Goal: Information Seeking & Learning: Learn about a topic

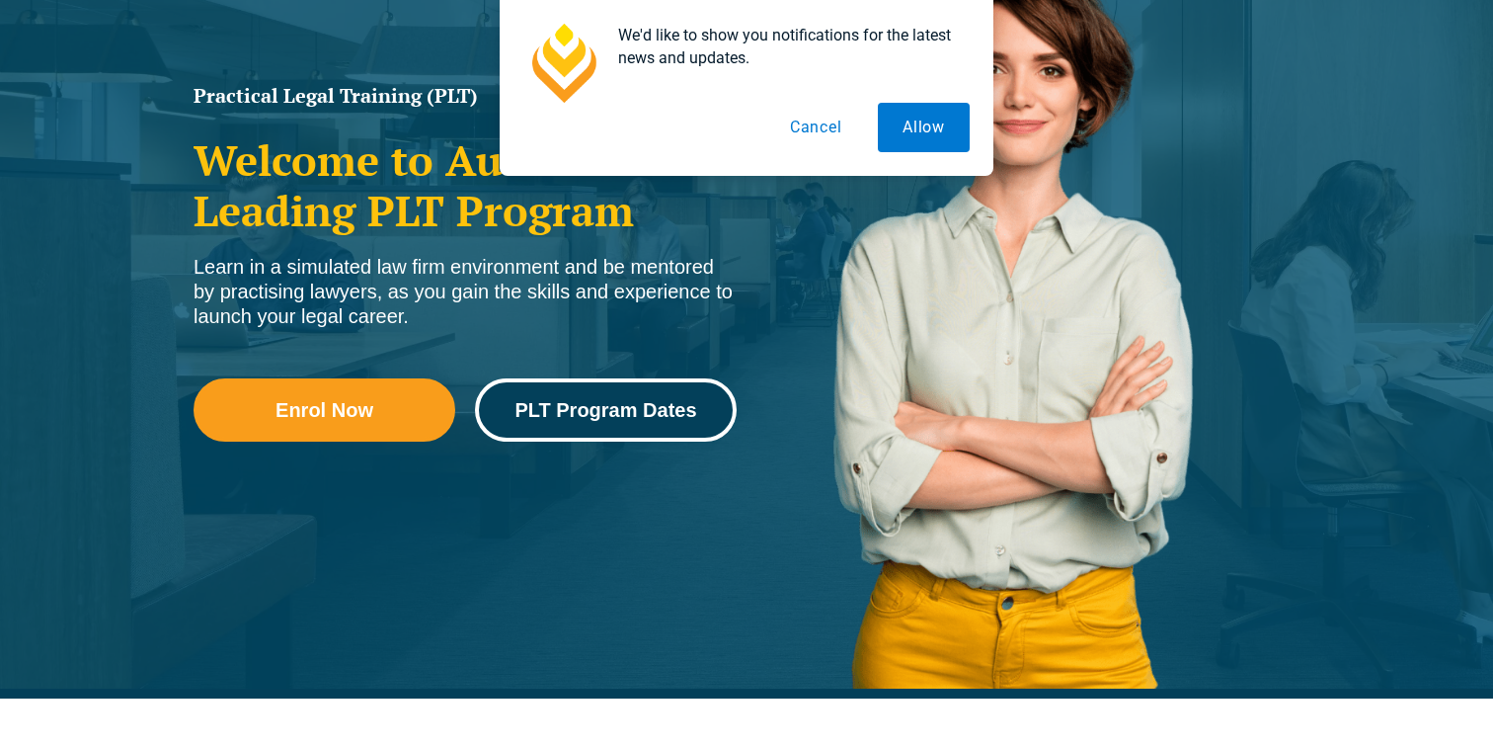
click at [557, 409] on span "PLT Program Dates" at bounding box center [606, 410] width 182 height 20
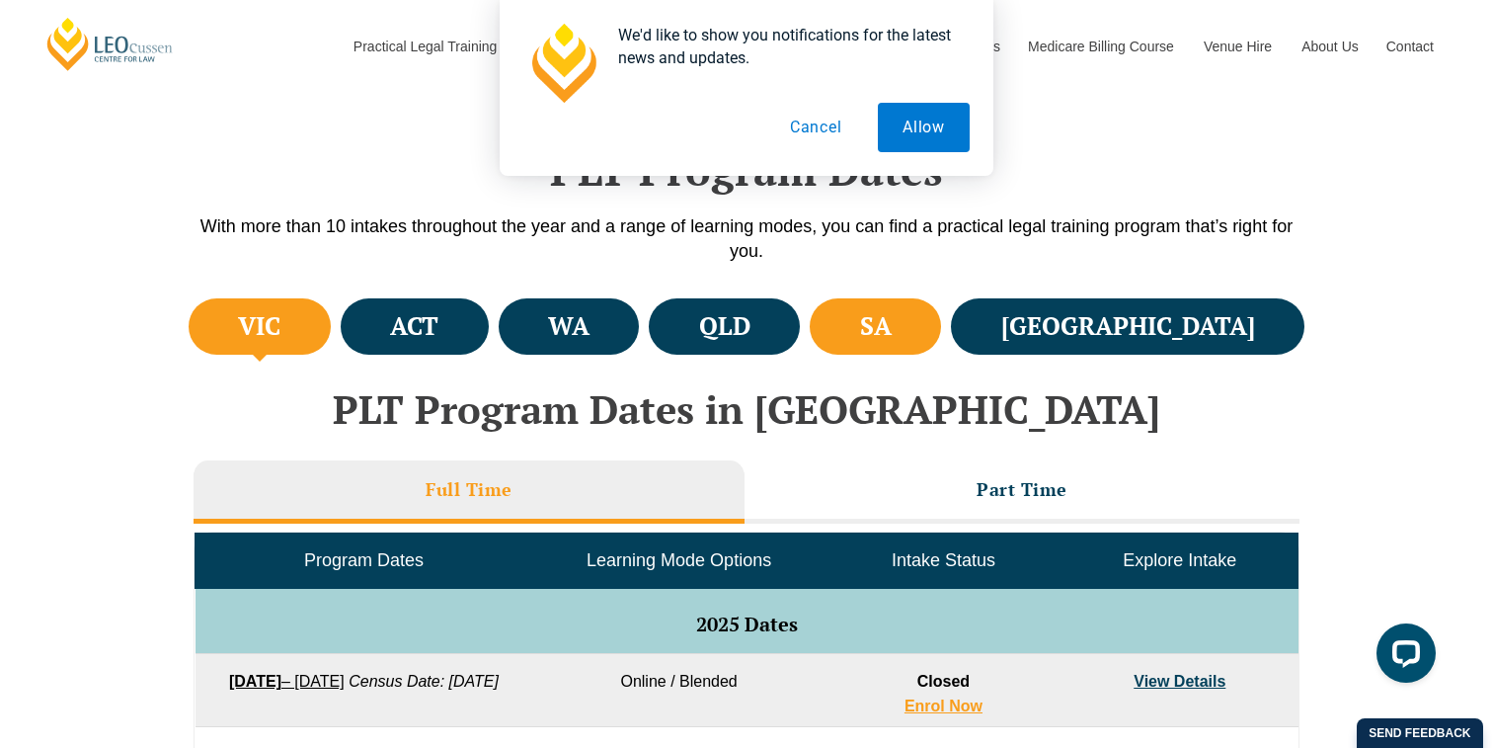
click at [941, 314] on li "SA" at bounding box center [875, 326] width 131 height 56
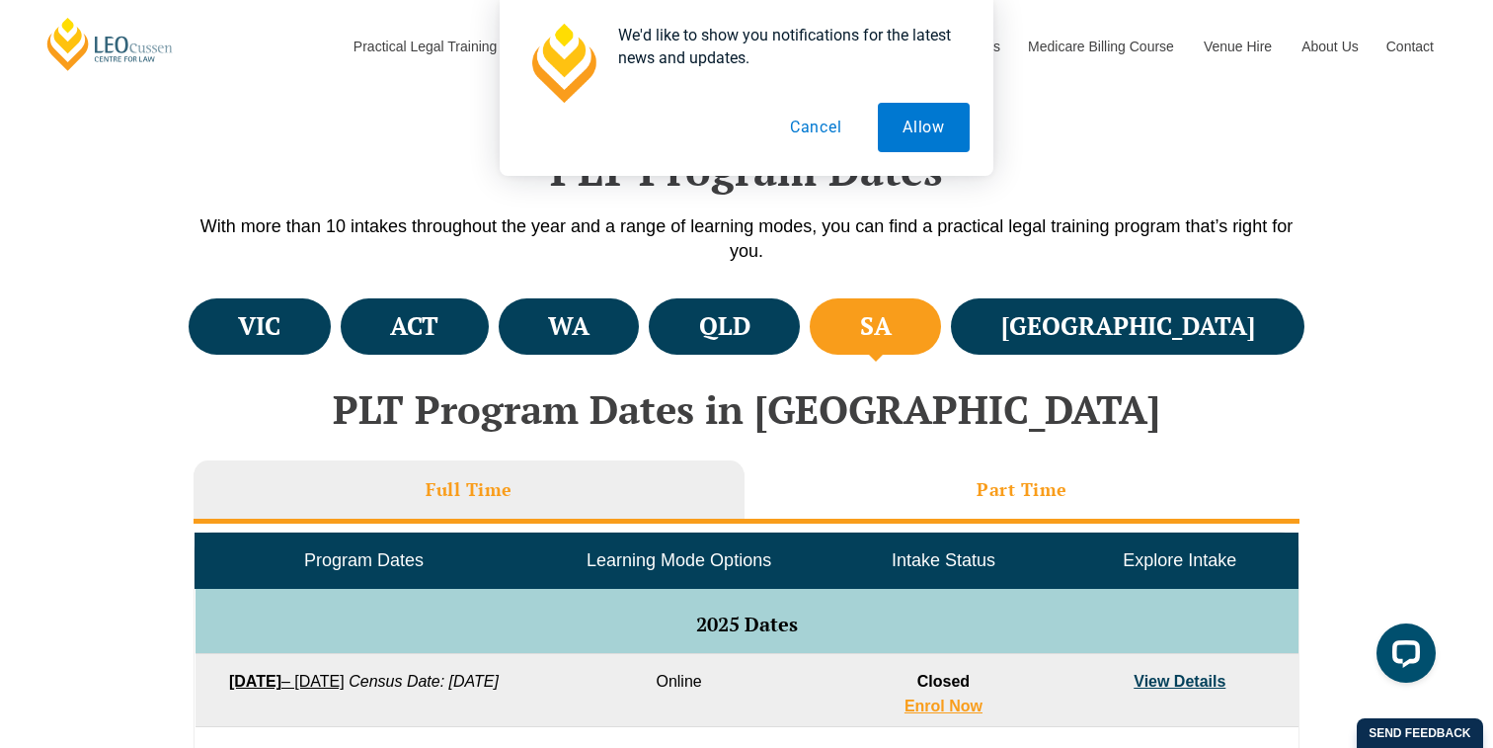
click at [1004, 482] on h3 "Part Time" at bounding box center [1022, 489] width 91 height 23
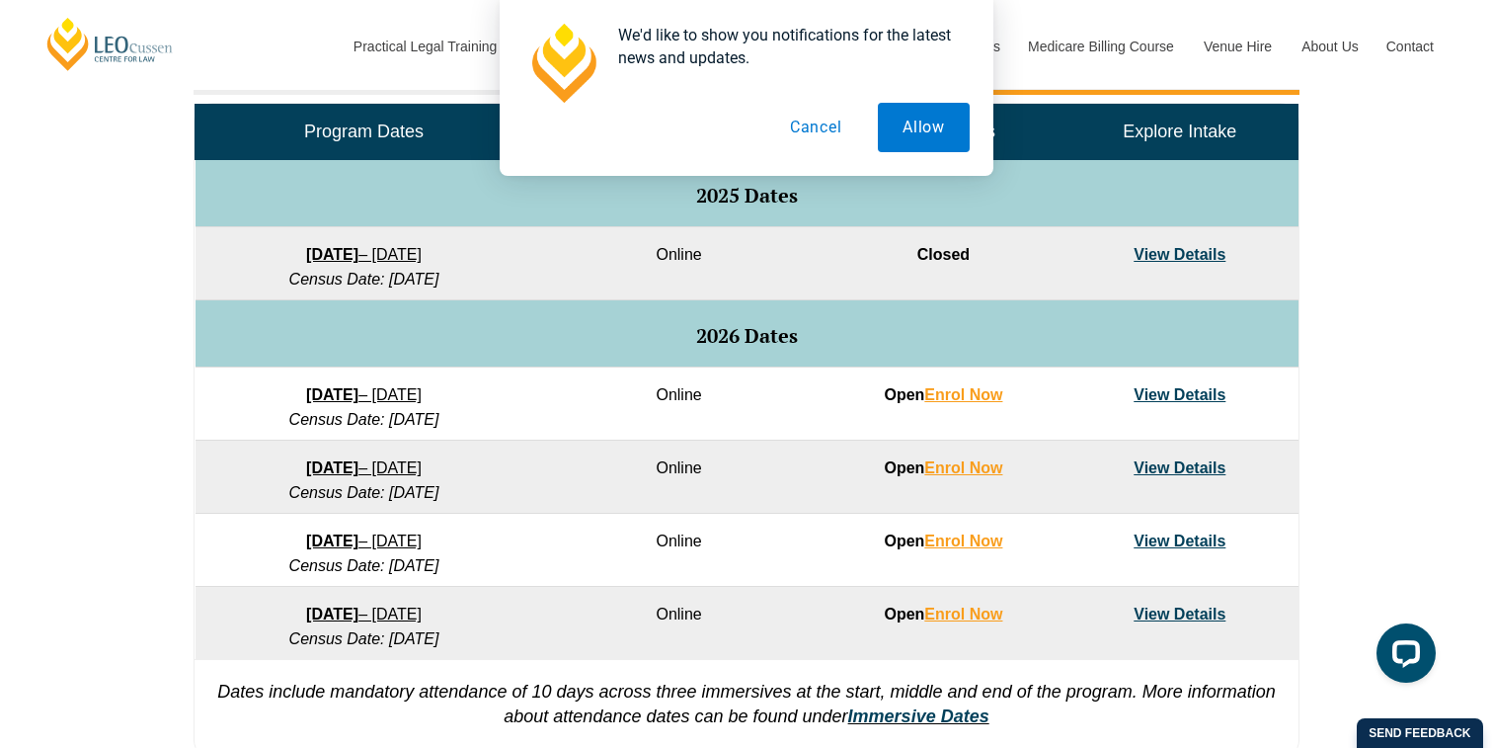
scroll to position [968, 0]
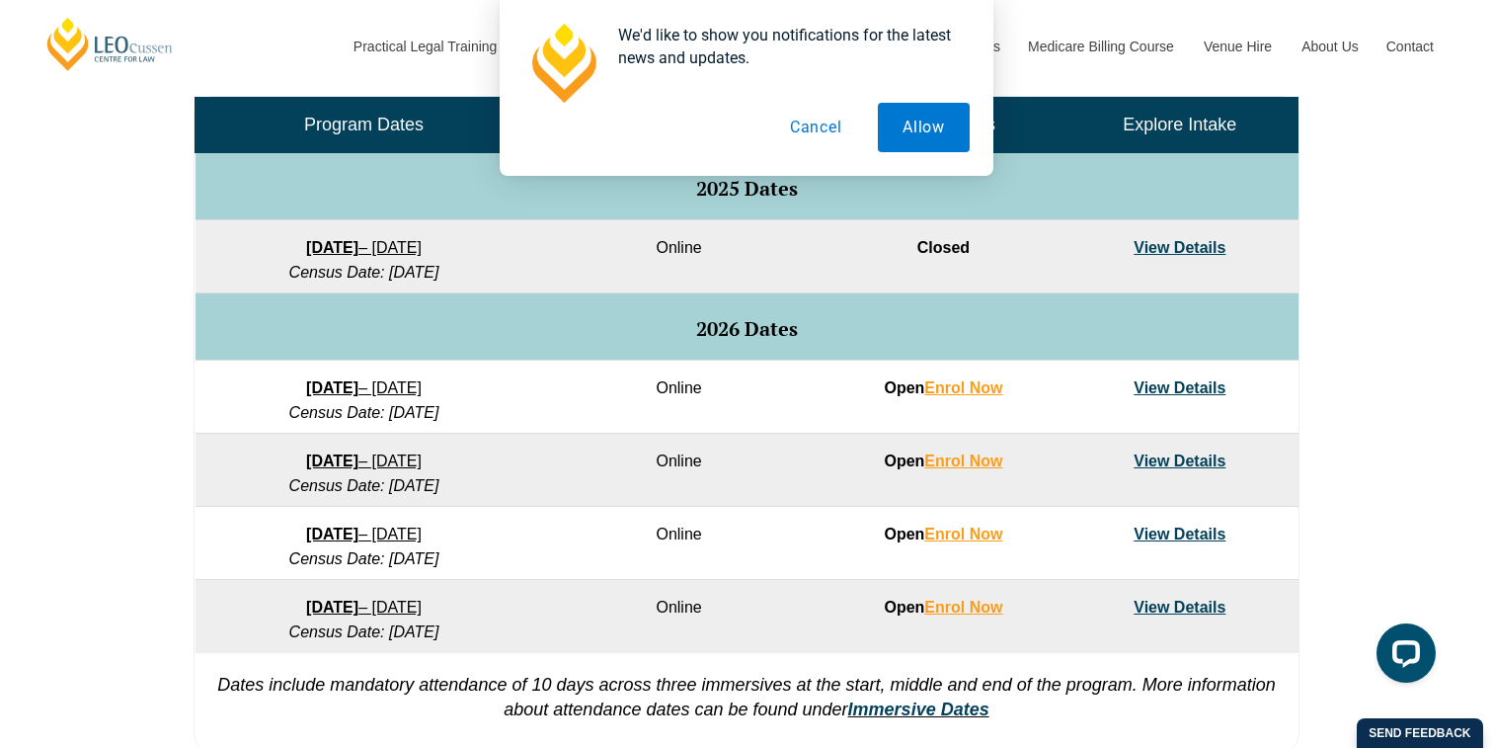
click at [800, 125] on button "Cancel" at bounding box center [816, 127] width 102 height 49
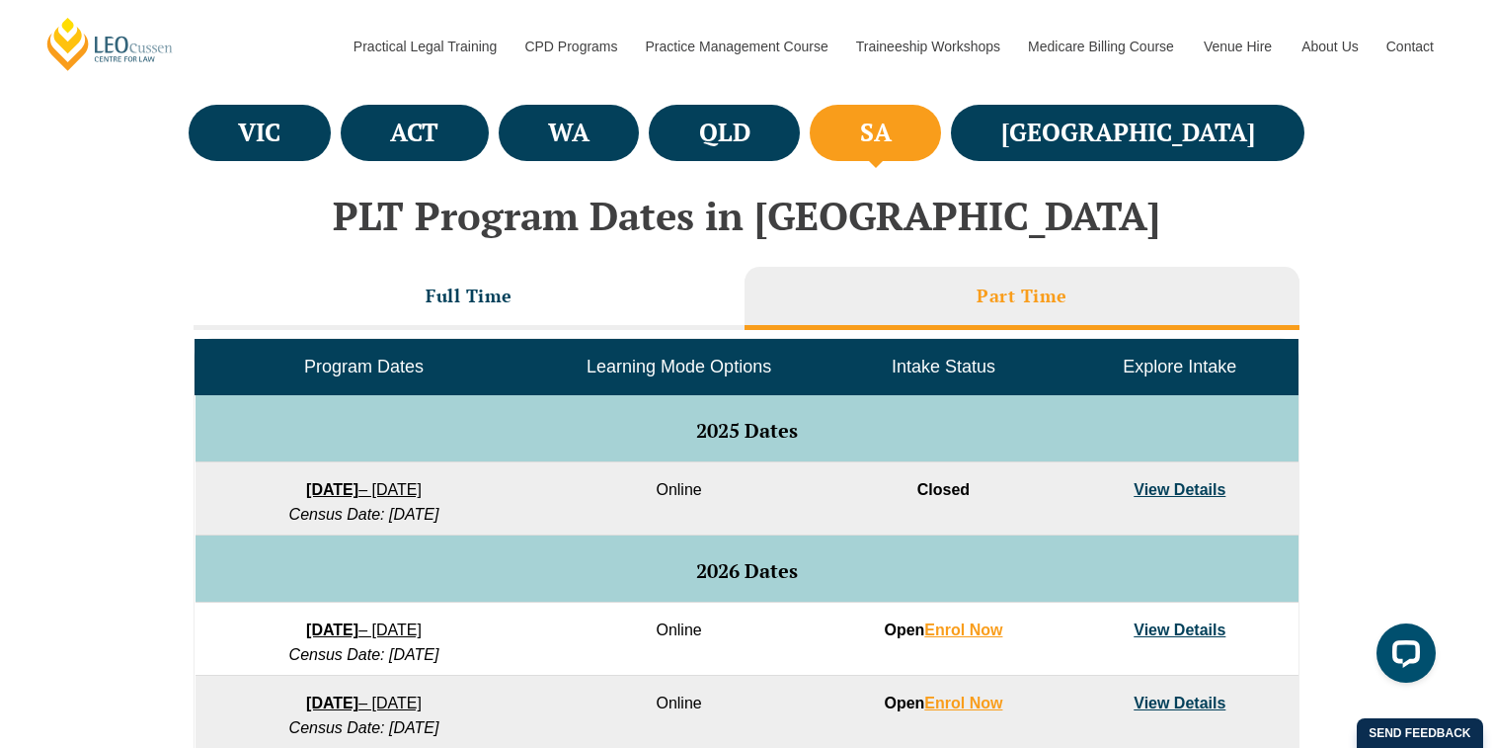
scroll to position [705, 0]
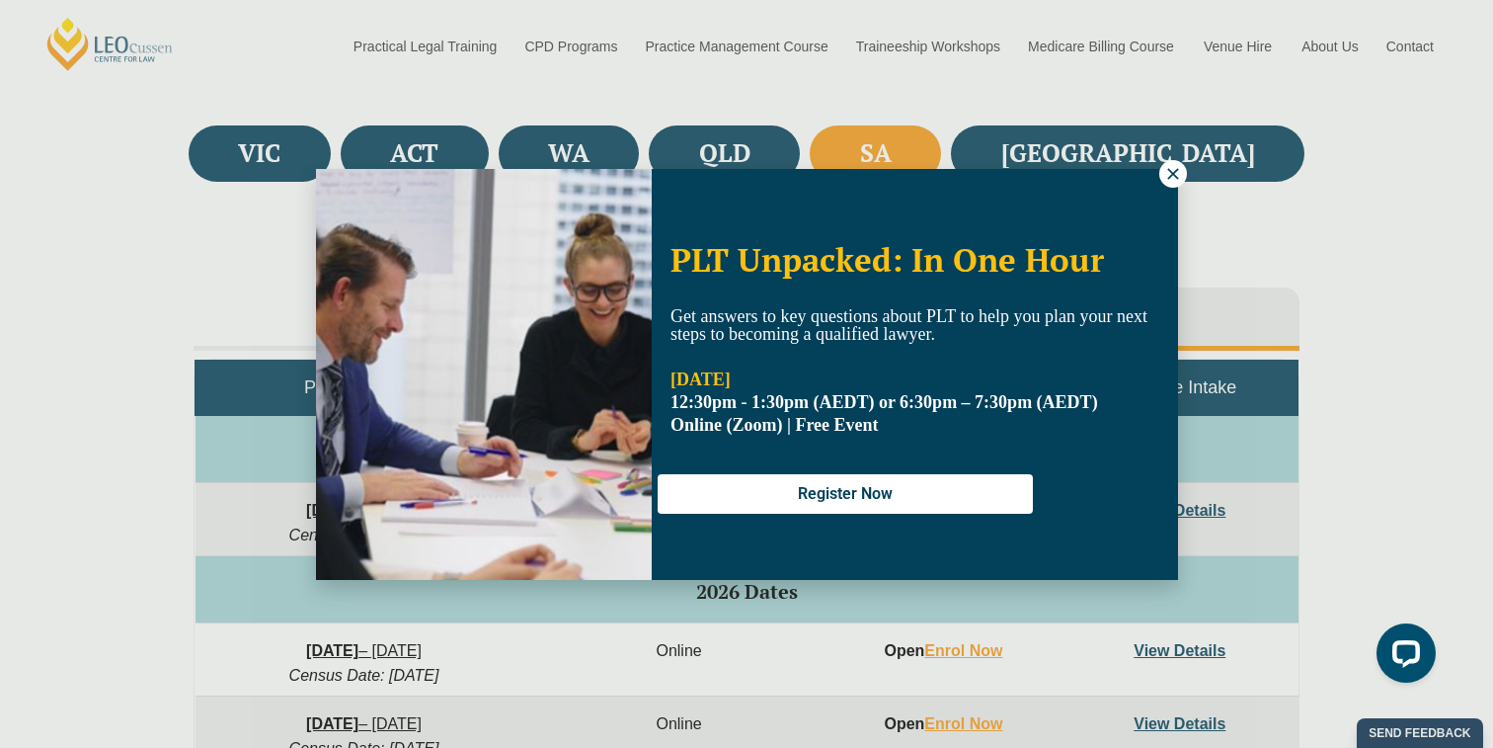
click at [1159, 174] on button at bounding box center [1173, 174] width 28 height 28
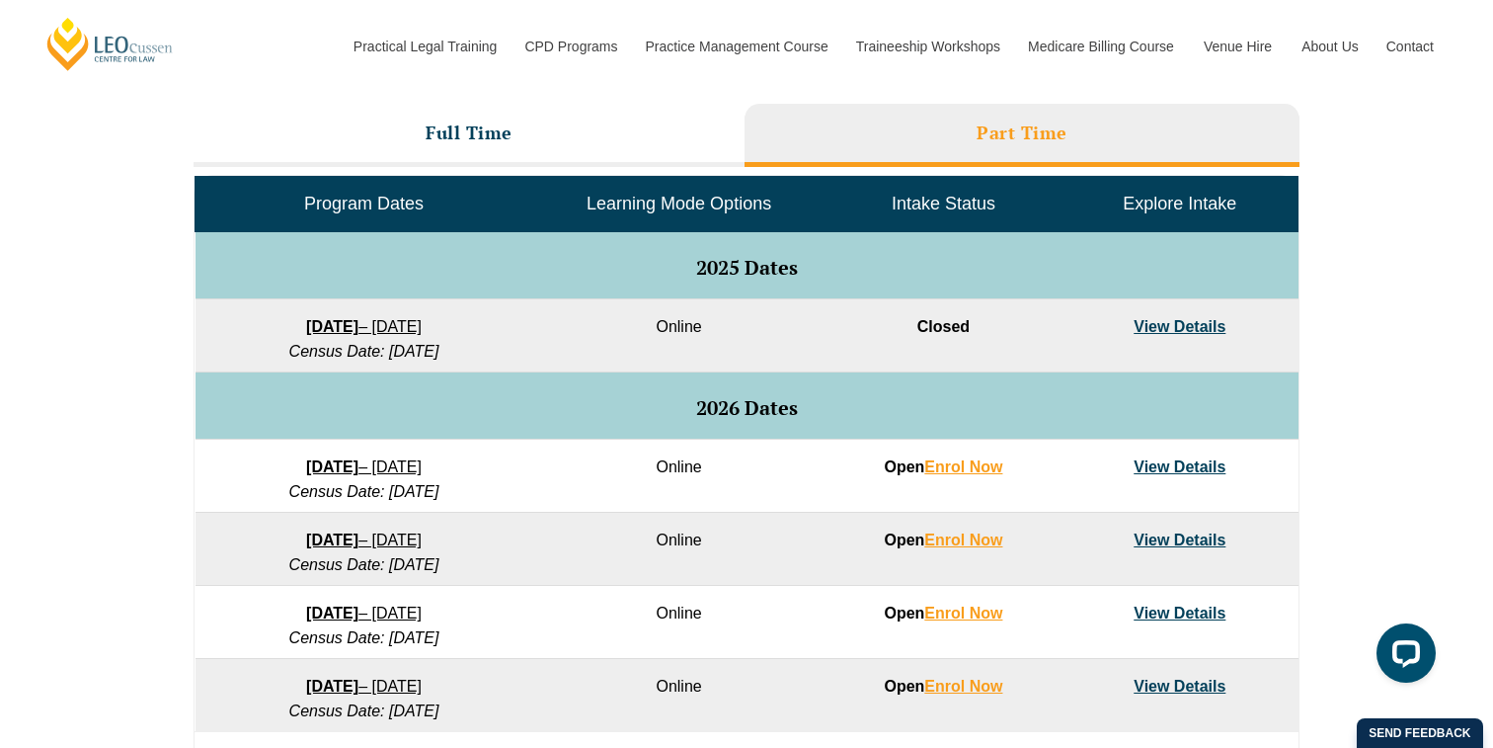
scroll to position [958, 0]
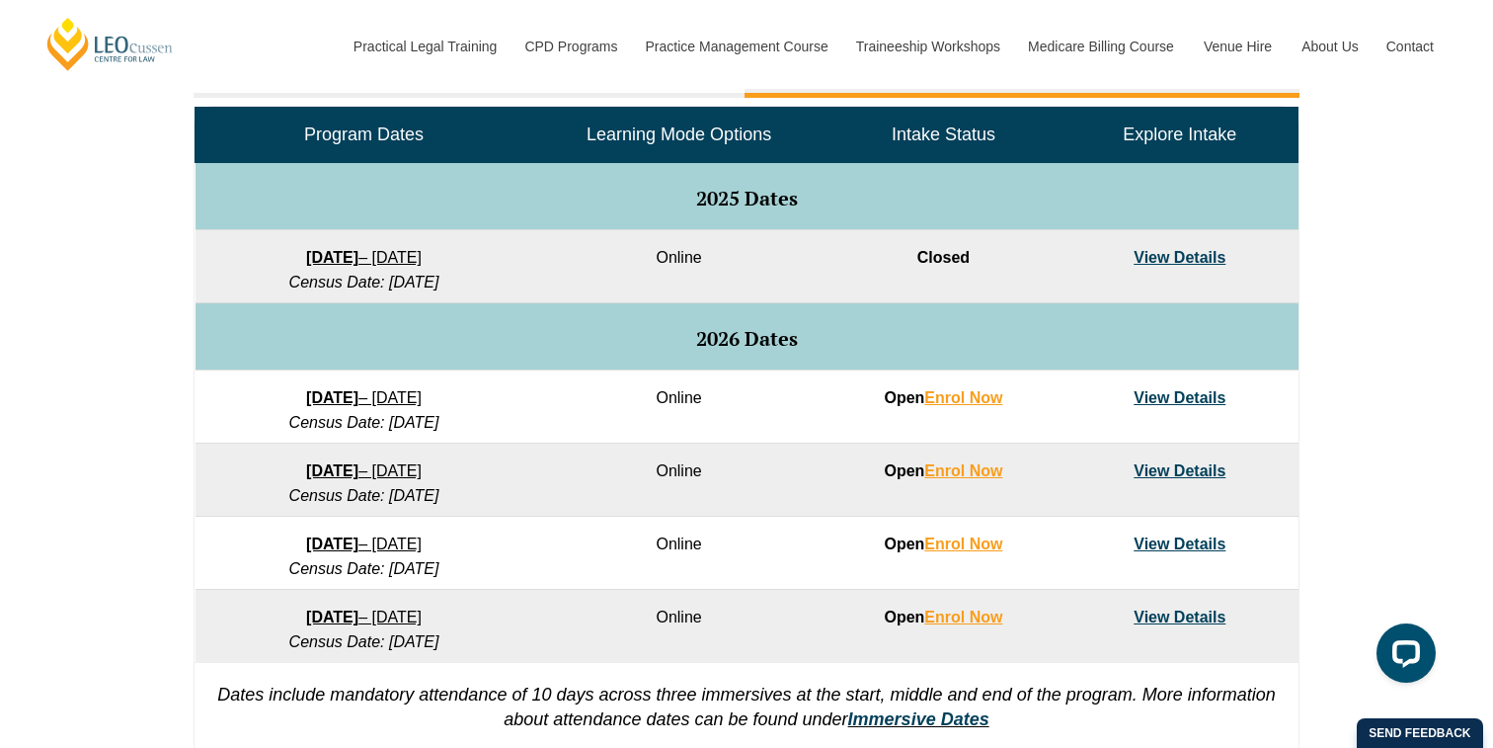
click at [1196, 399] on link "View Details" at bounding box center [1180, 397] width 92 height 17
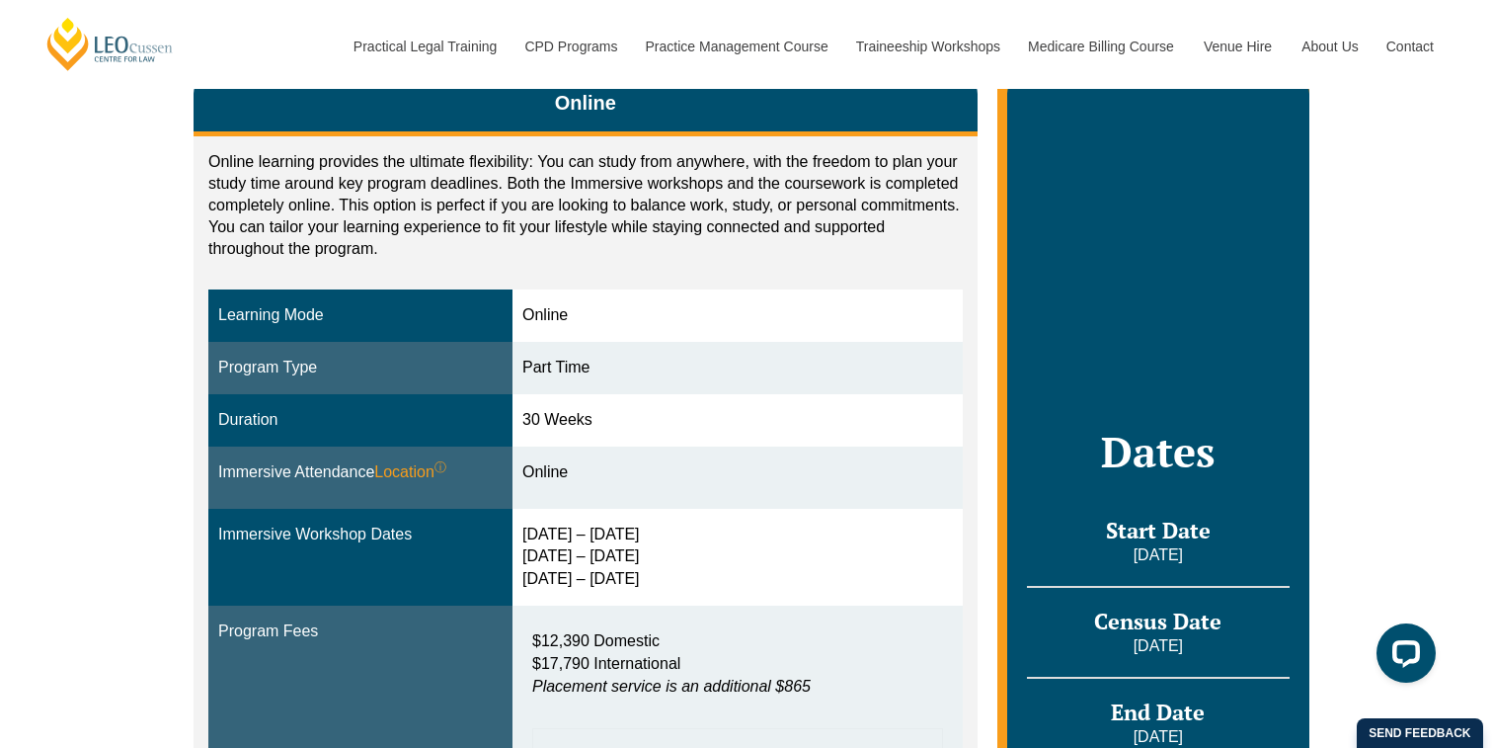
scroll to position [298, 0]
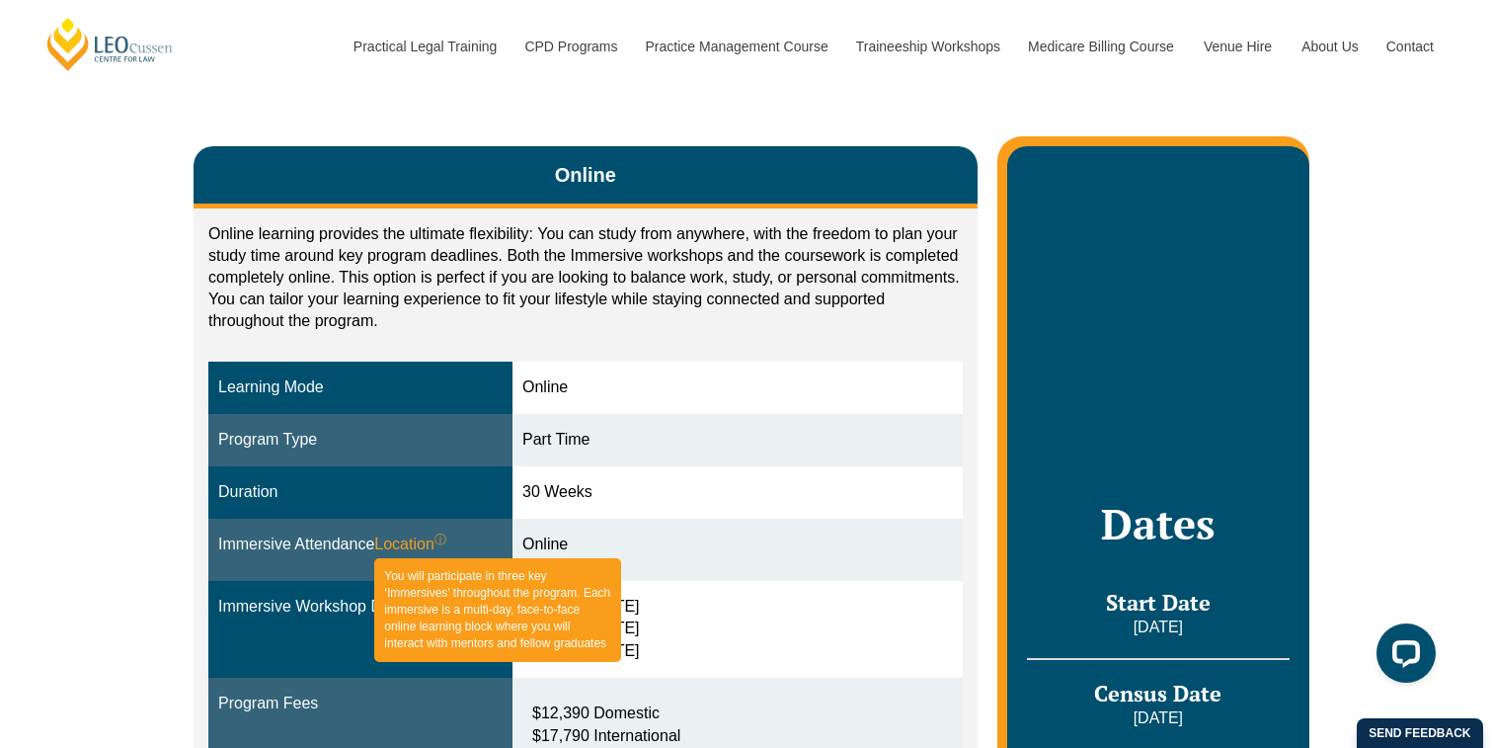
click at [446, 542] on sup "ⓘ" at bounding box center [441, 539] width 12 height 14
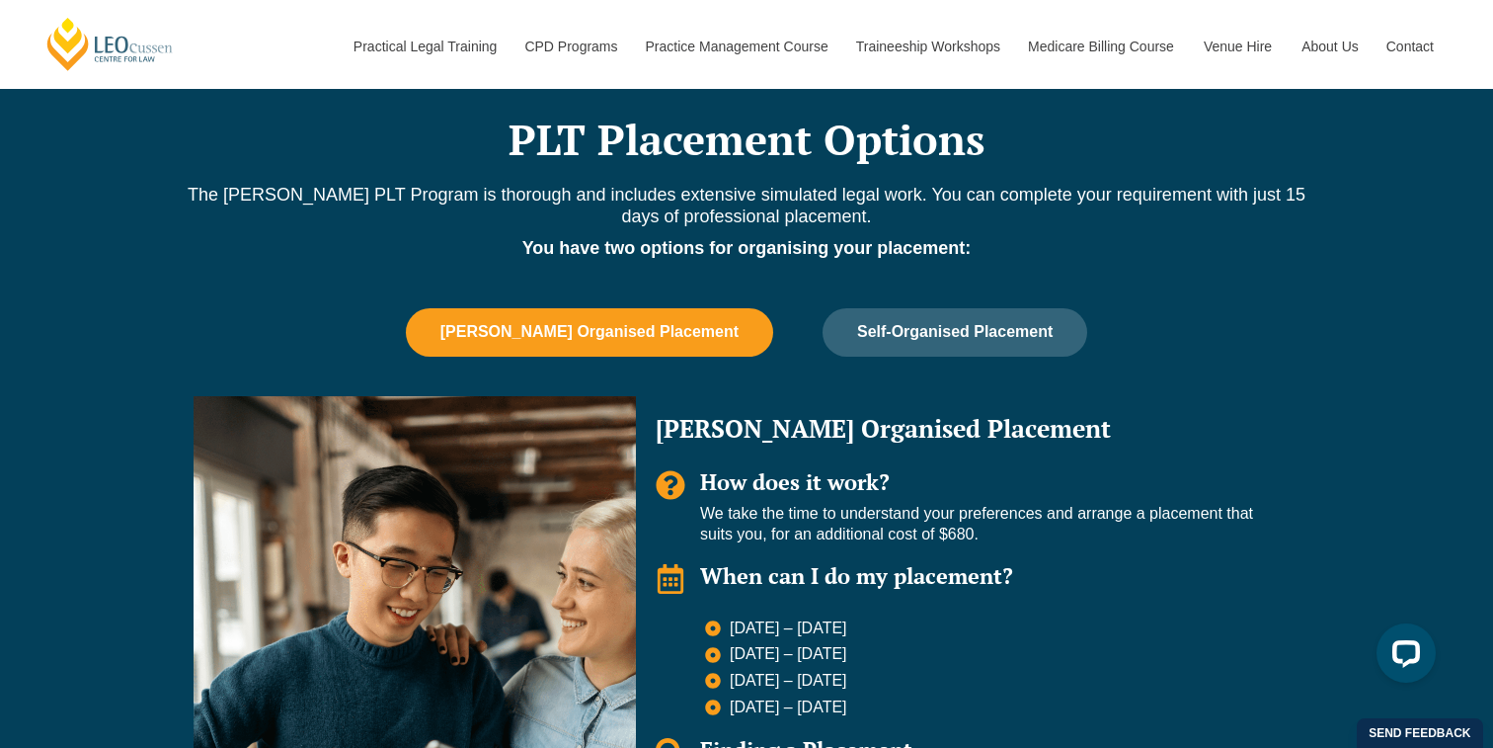
scroll to position [1587, 0]
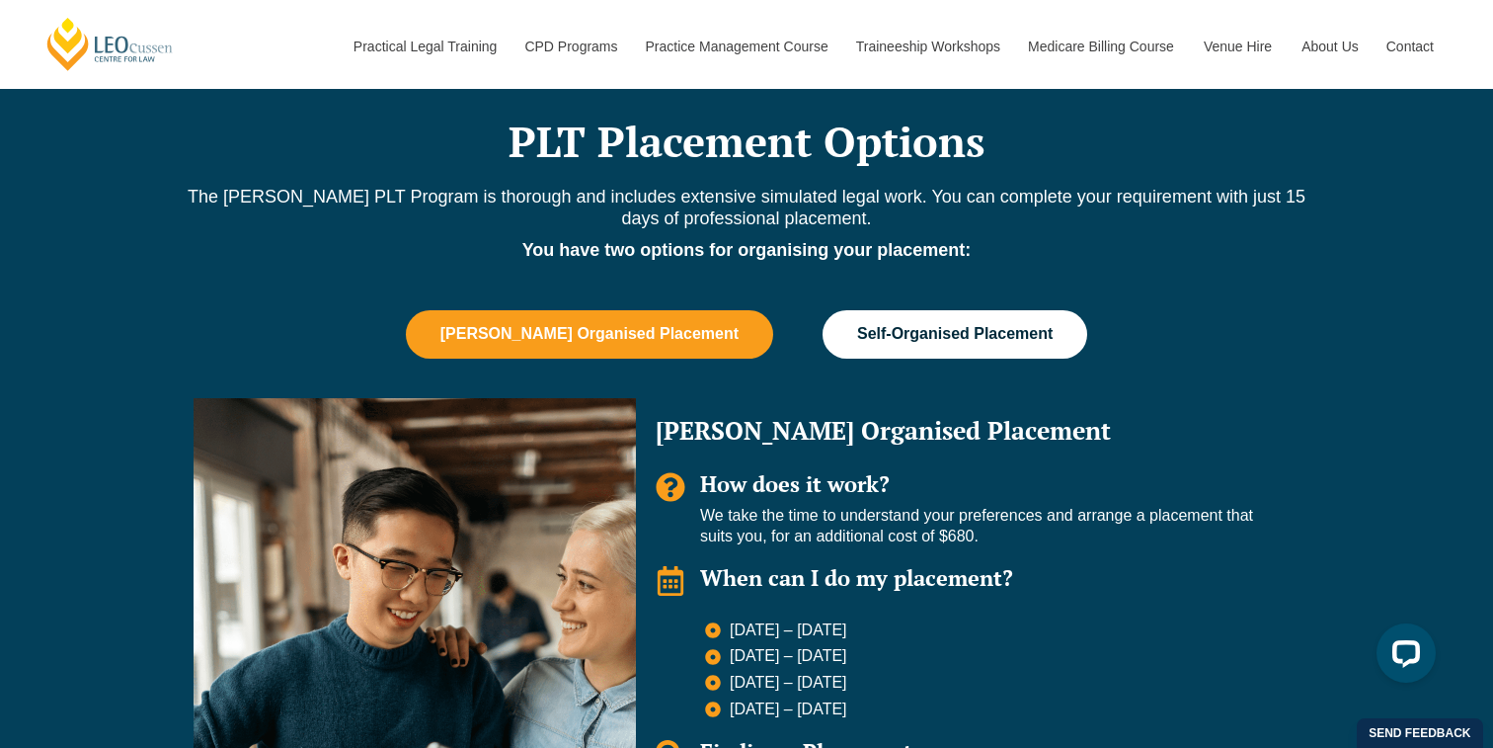
click at [857, 331] on span "Self-Organised Placement" at bounding box center [955, 334] width 196 height 18
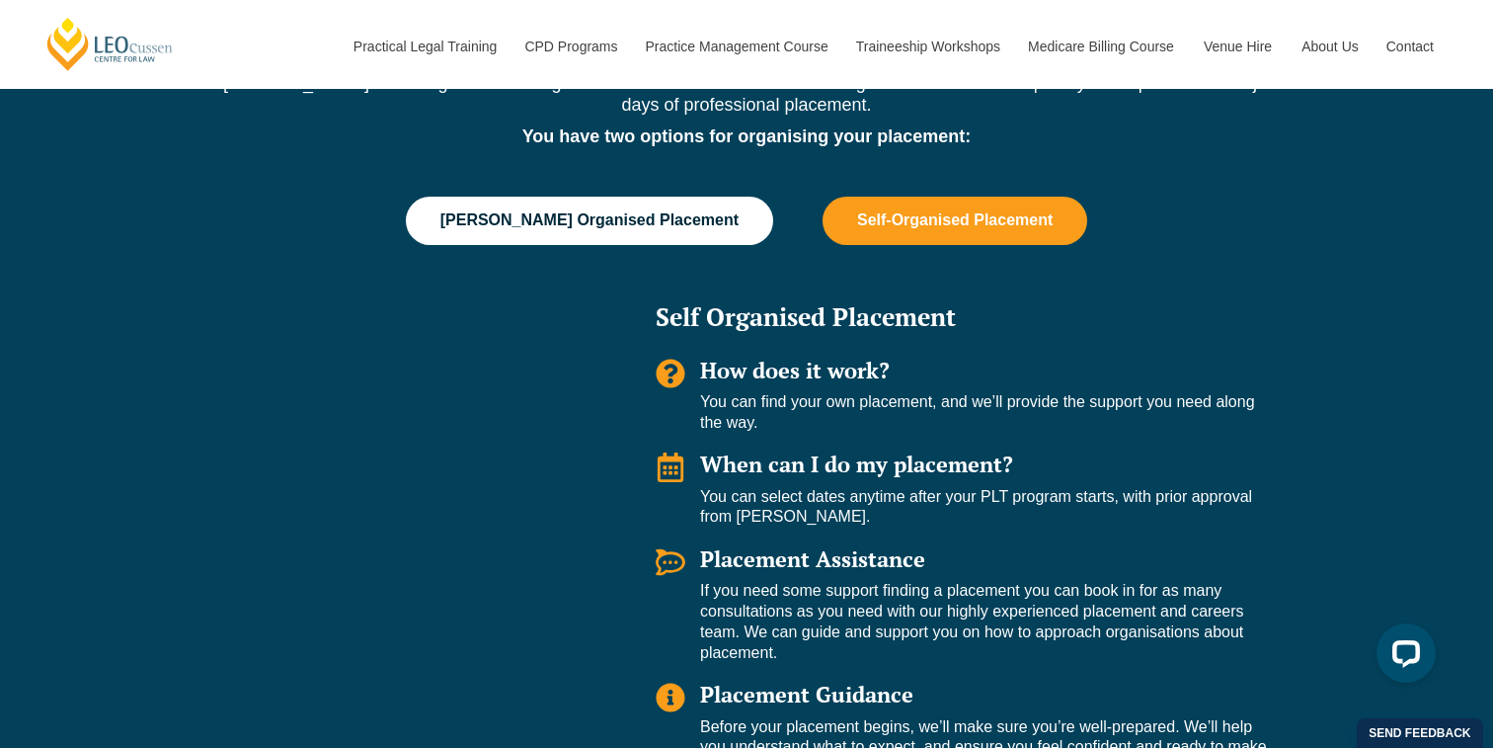
scroll to position [1747, 0]
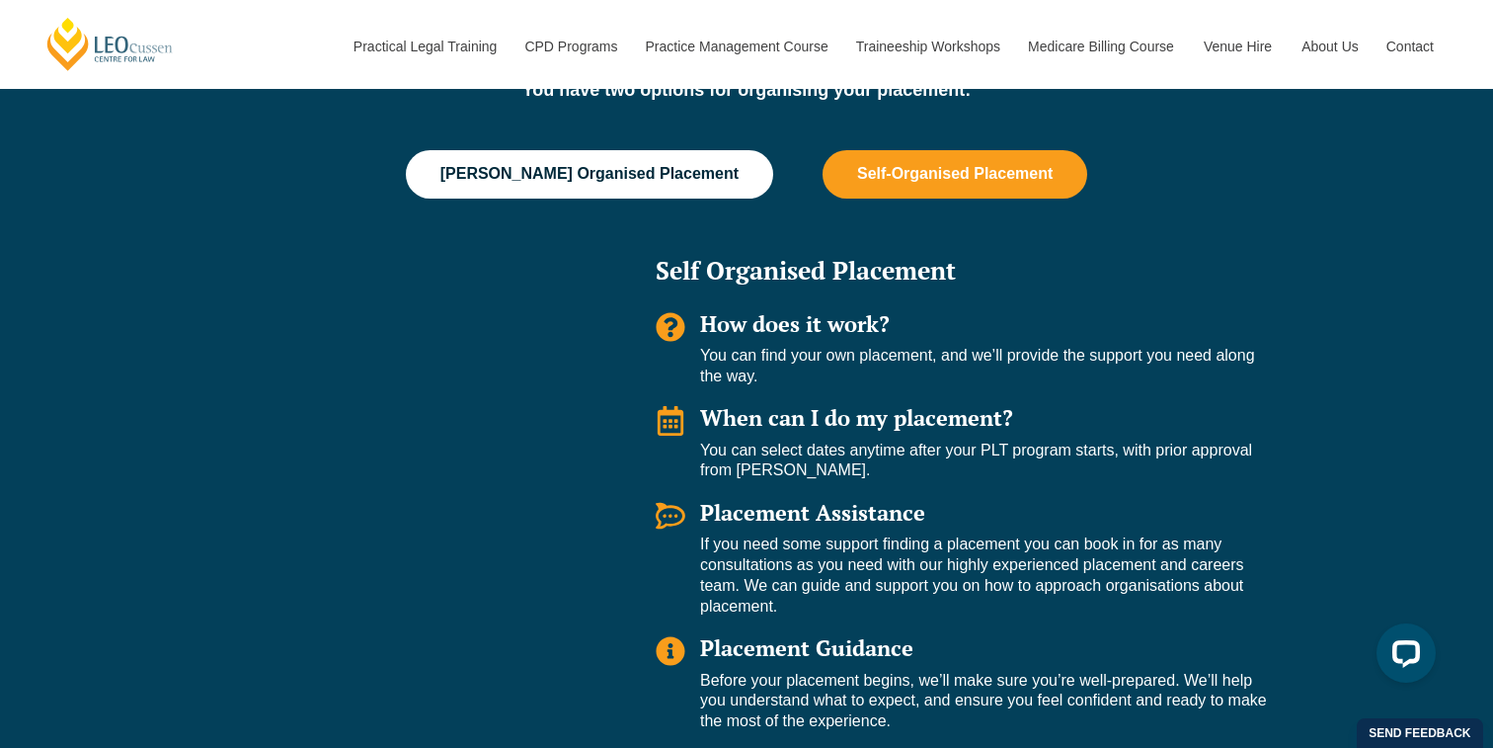
click at [663, 165] on span "[PERSON_NAME] Organised Placement" at bounding box center [589, 174] width 298 height 18
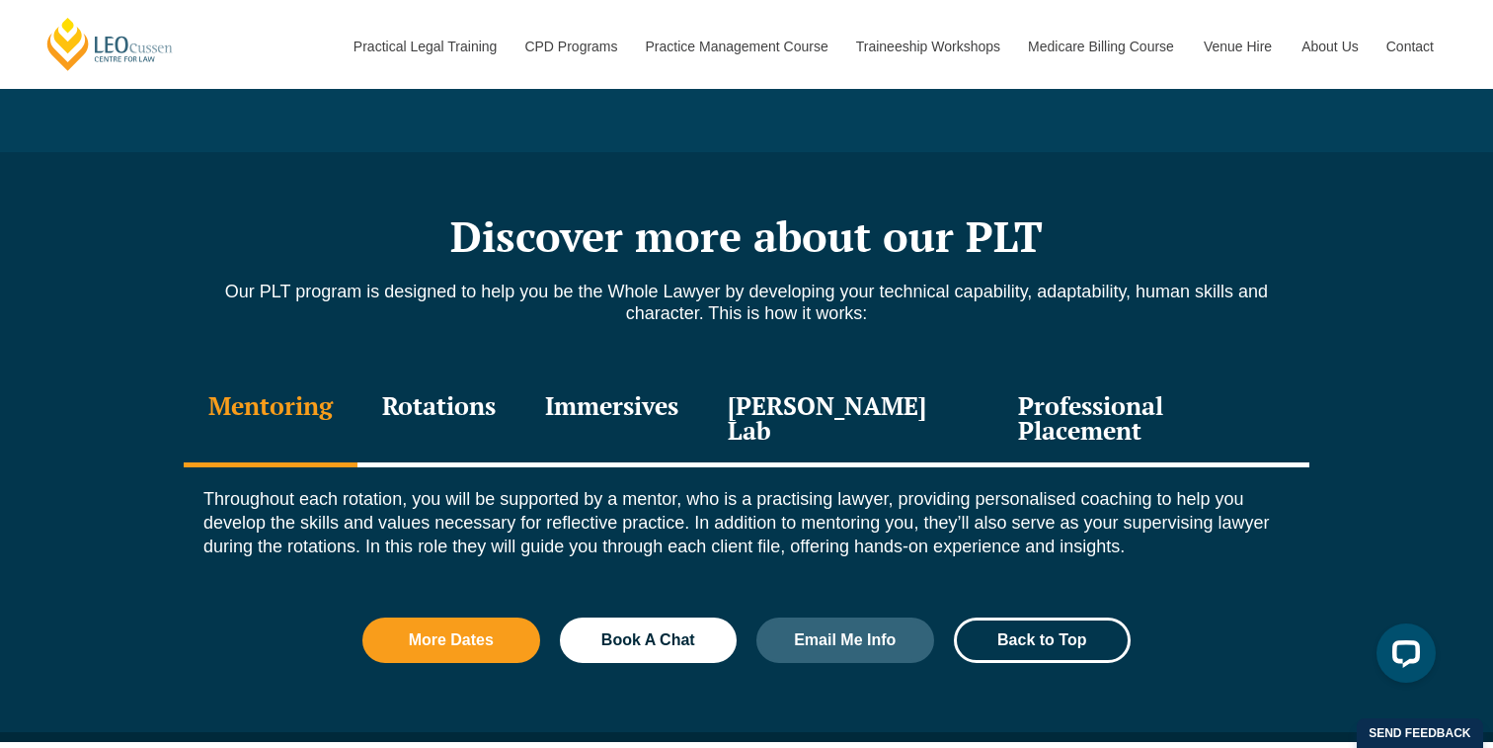
scroll to position [2472, 0]
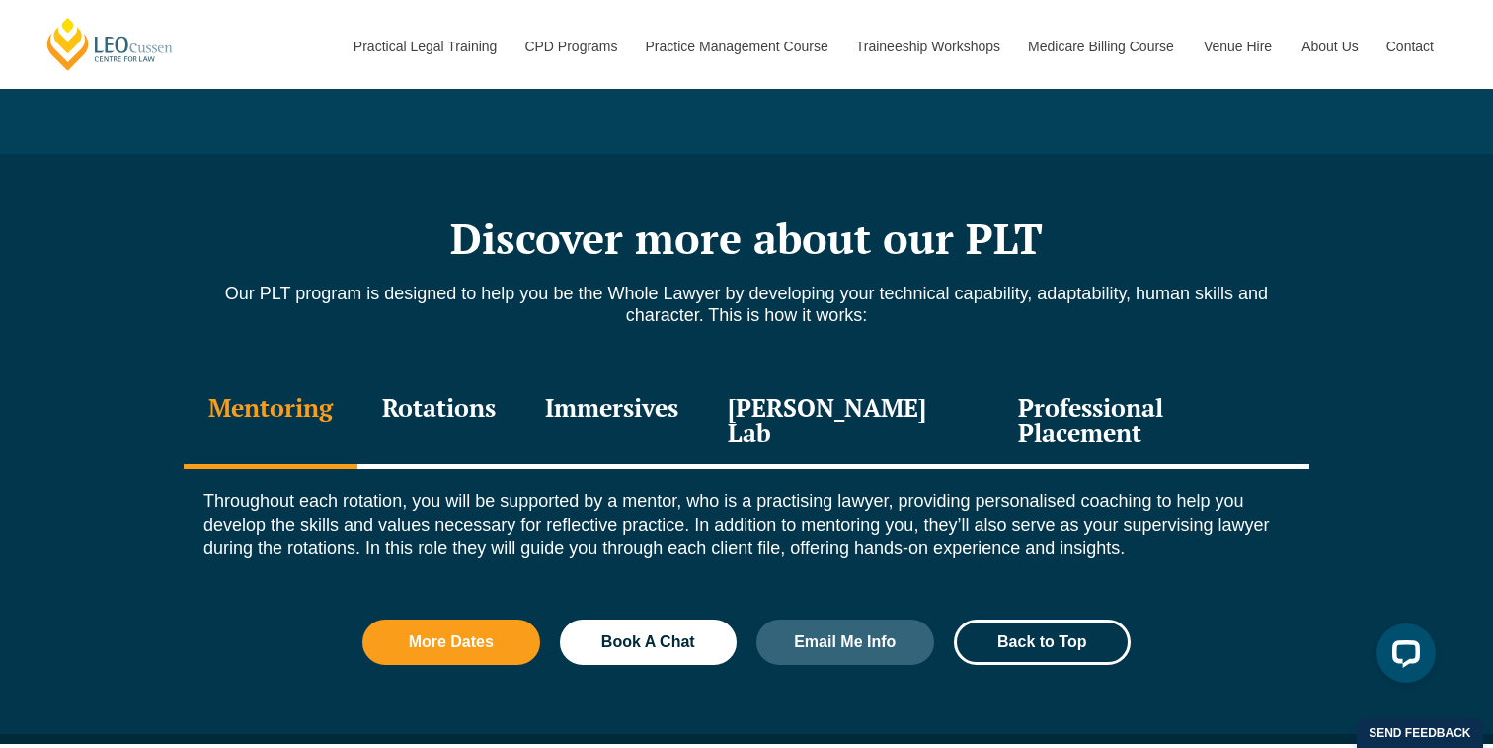
click at [493, 392] on div "Rotations" at bounding box center [439, 422] width 163 height 94
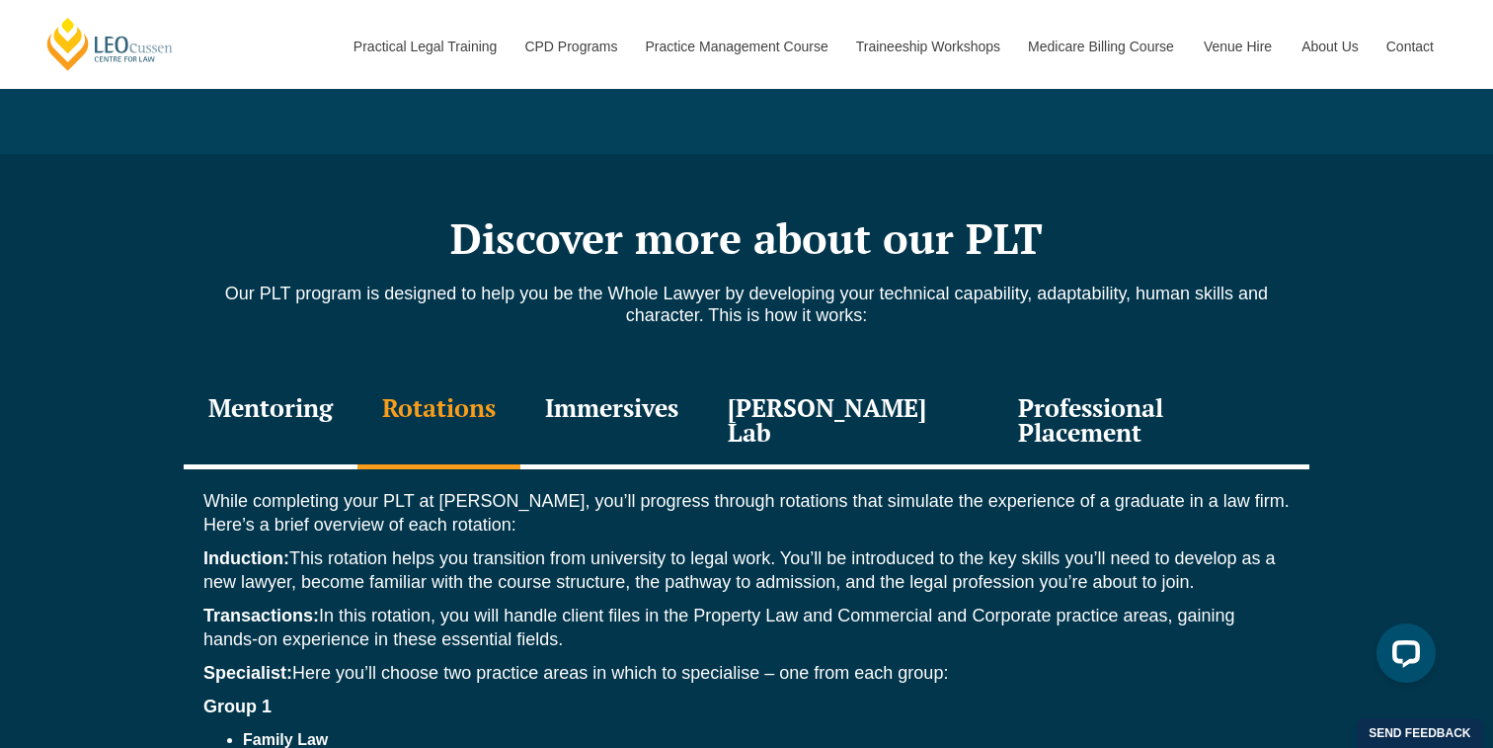
click at [625, 392] on div "Immersives" at bounding box center [611, 422] width 183 height 94
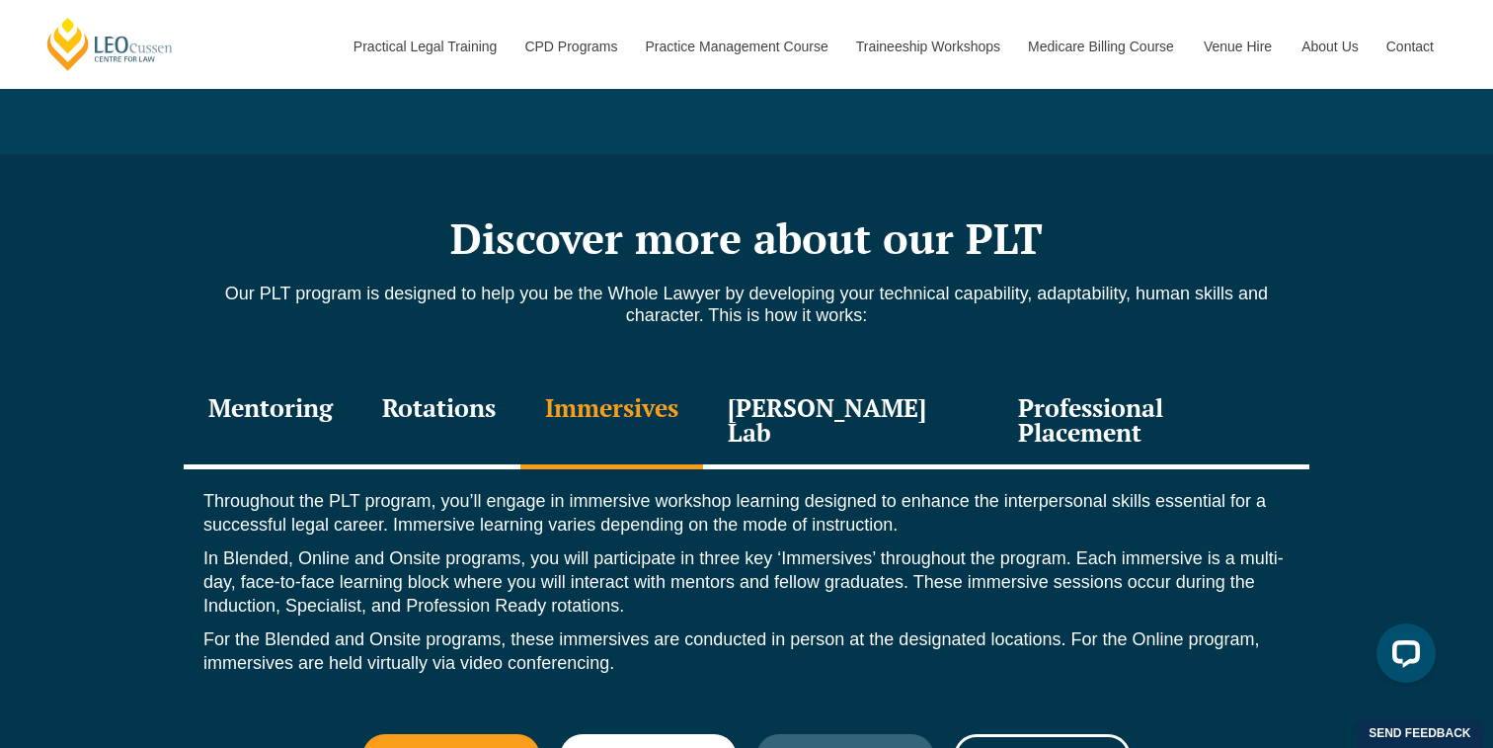
click at [787, 403] on div "Leo Justice Lab" at bounding box center [848, 422] width 290 height 94
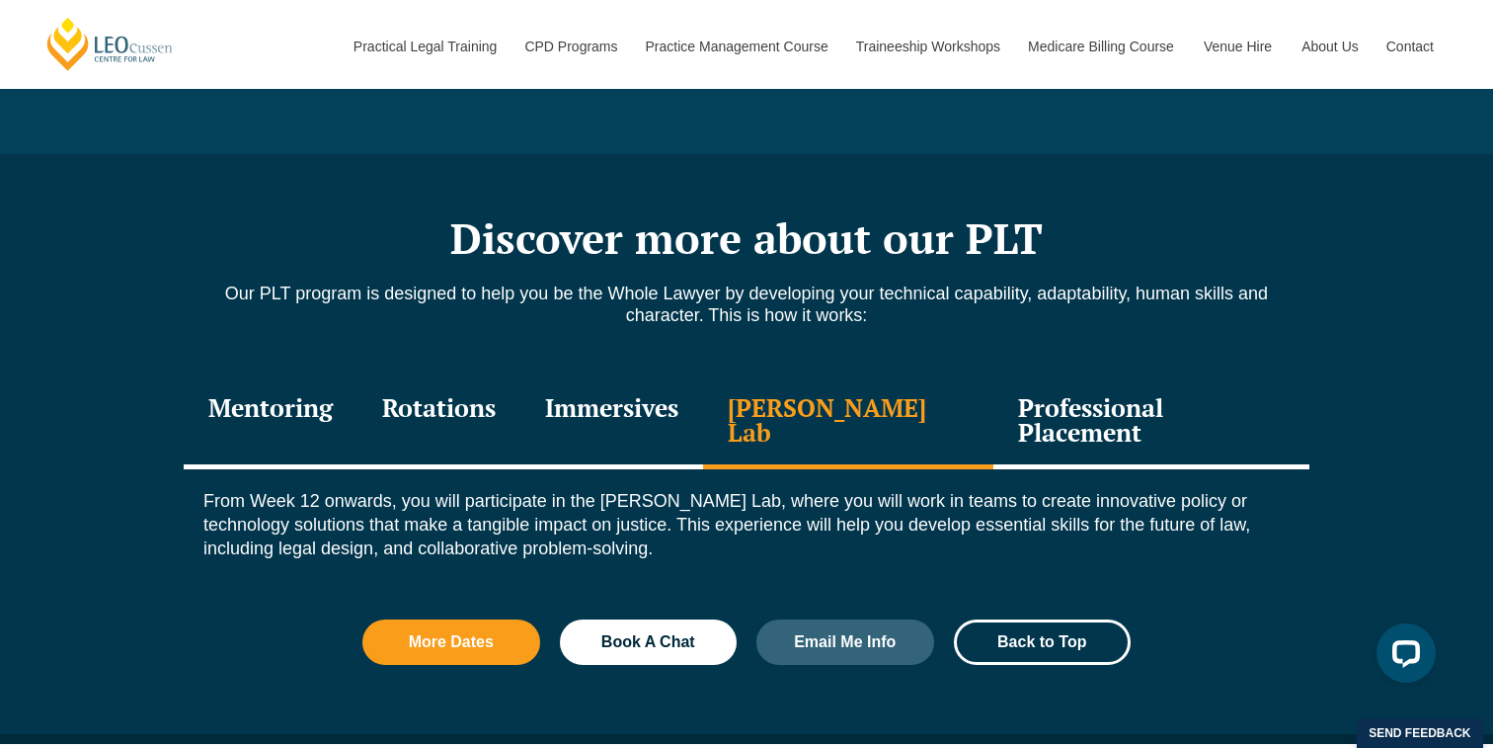
click at [994, 403] on div "Professional Placement" at bounding box center [1152, 422] width 316 height 94
